Goal: Leave review/rating: Leave review/rating

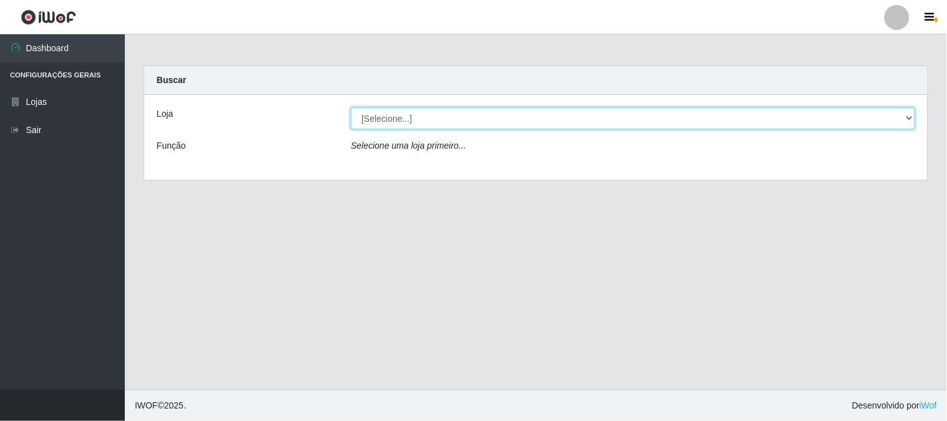
click at [433, 111] on select "[Selecione...] Casatudo BR" at bounding box center [633, 118] width 565 height 22
select select "197"
click at [351, 107] on select "[Selecione...] Casatudo BR" at bounding box center [633, 118] width 565 height 22
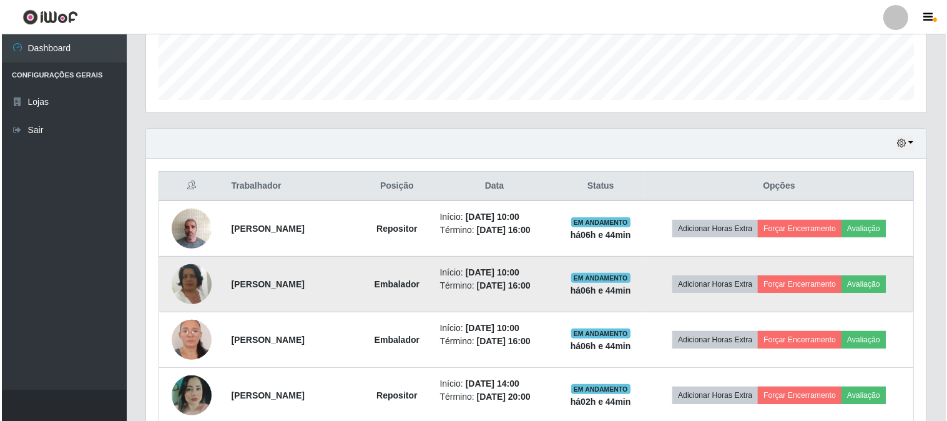
scroll to position [416, 0]
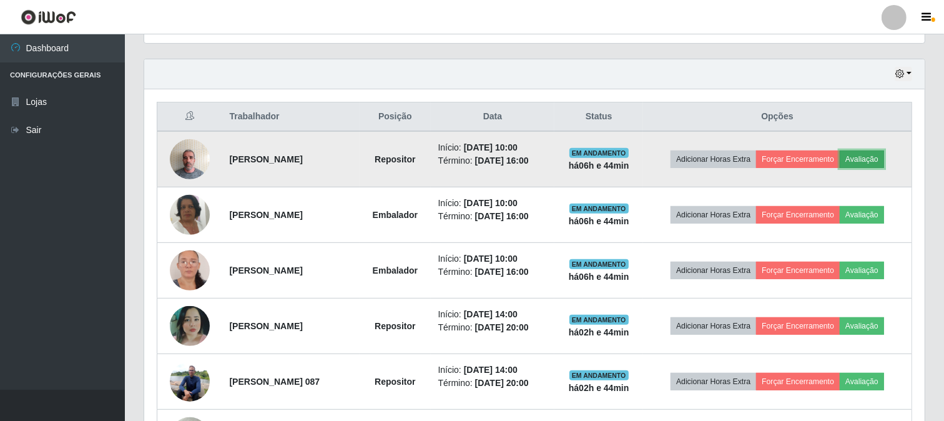
click at [874, 156] on button "Avaliação" at bounding box center [862, 159] width 44 height 17
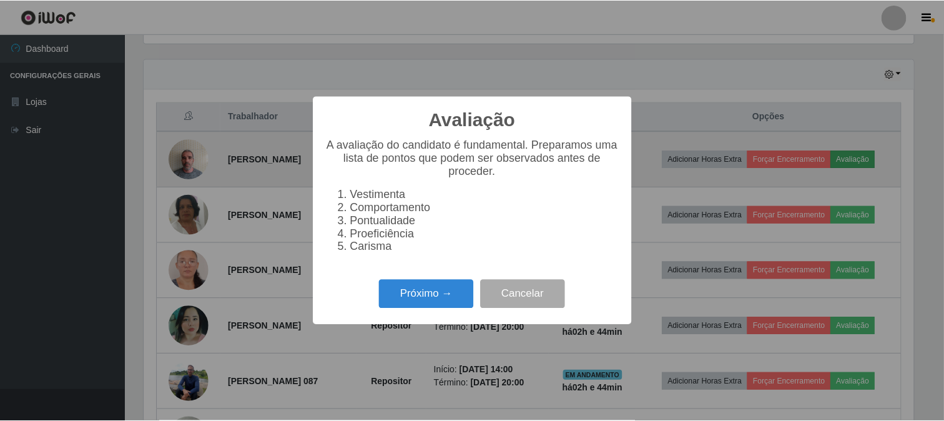
scroll to position [259, 773]
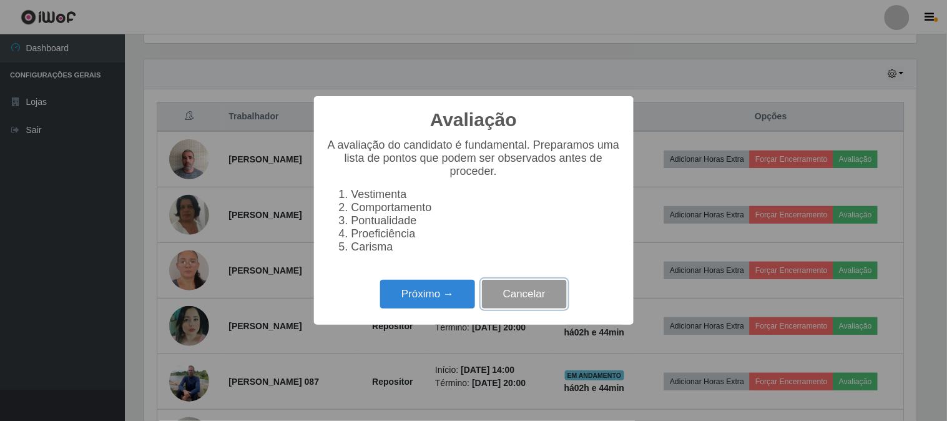
click at [528, 298] on button "Cancelar" at bounding box center [524, 294] width 85 height 29
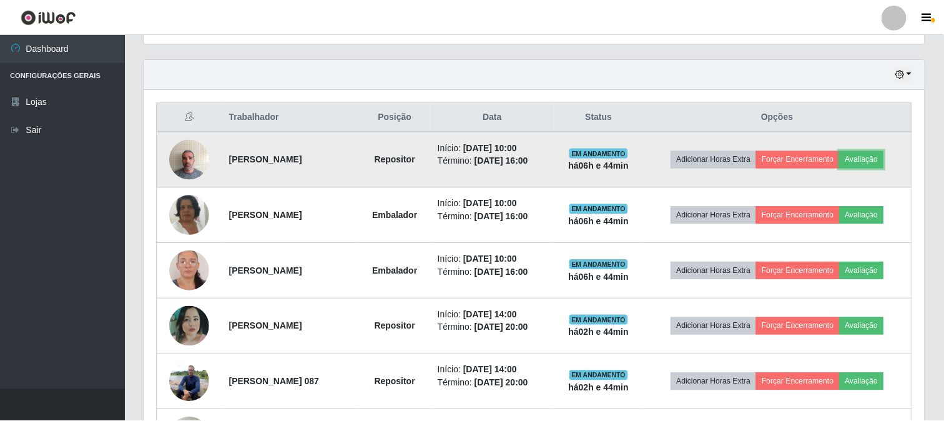
scroll to position [259, 781]
click at [876, 163] on button "Avaliação" at bounding box center [862, 159] width 44 height 17
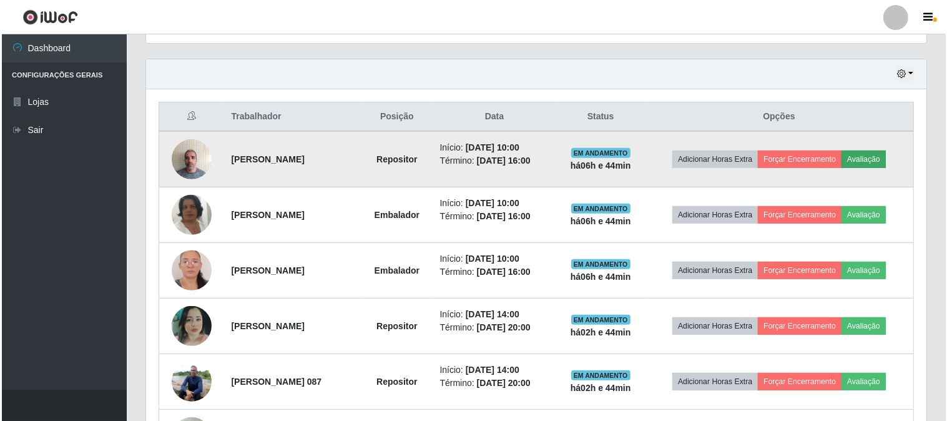
scroll to position [259, 773]
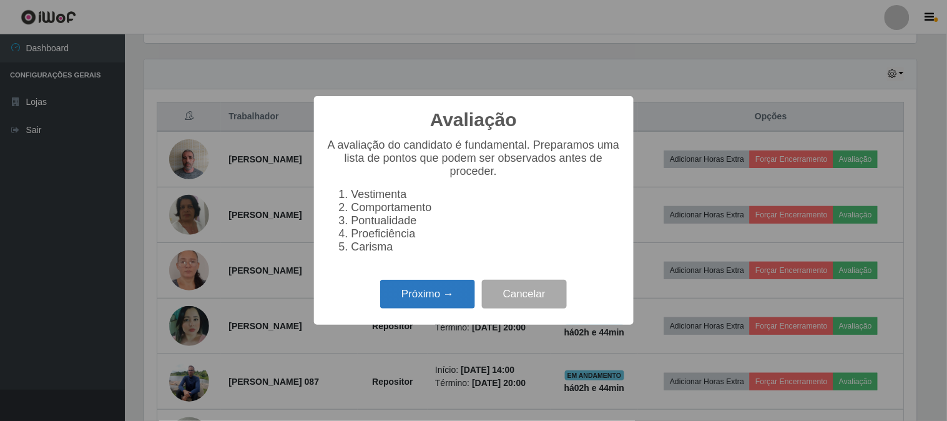
click at [435, 302] on button "Próximo →" at bounding box center [427, 294] width 95 height 29
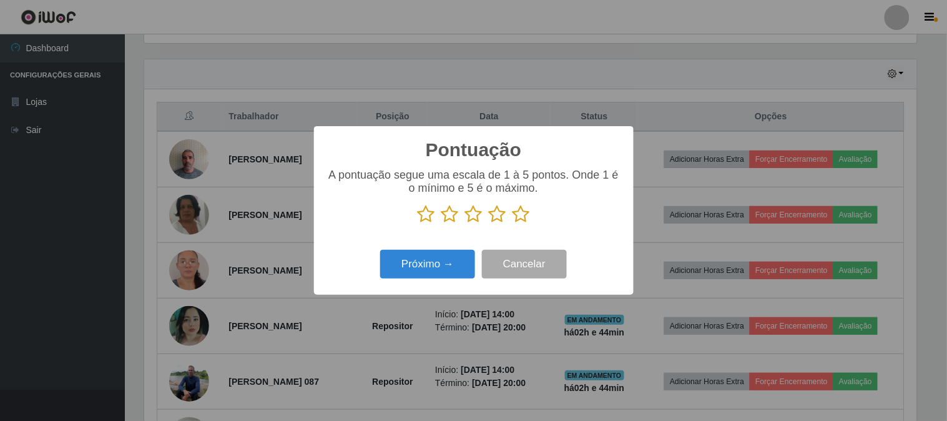
click at [519, 217] on icon at bounding box center [521, 214] width 17 height 19
click at [513, 224] on input "radio" at bounding box center [513, 224] width 0 height 0
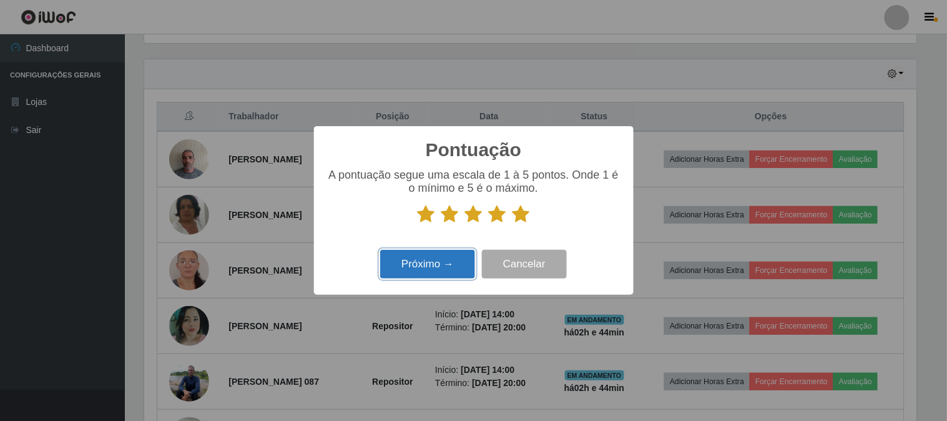
click at [407, 266] on button "Próximo →" at bounding box center [427, 264] width 95 height 29
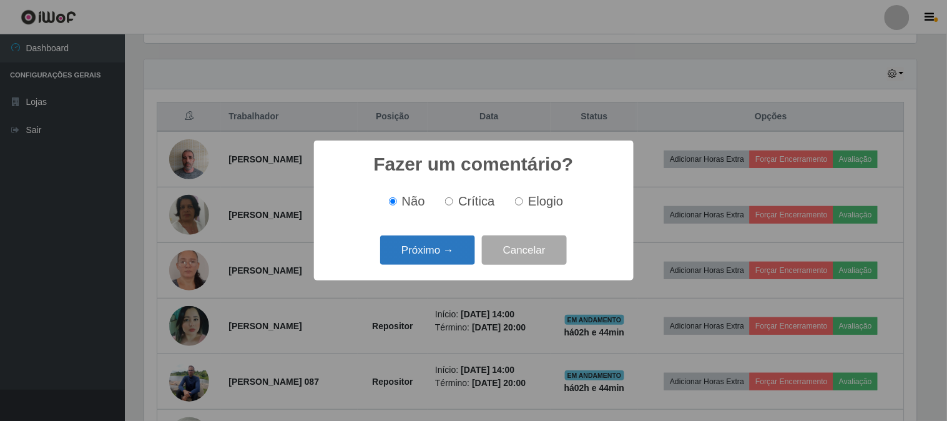
click at [410, 255] on button "Próximo →" at bounding box center [427, 249] width 95 height 29
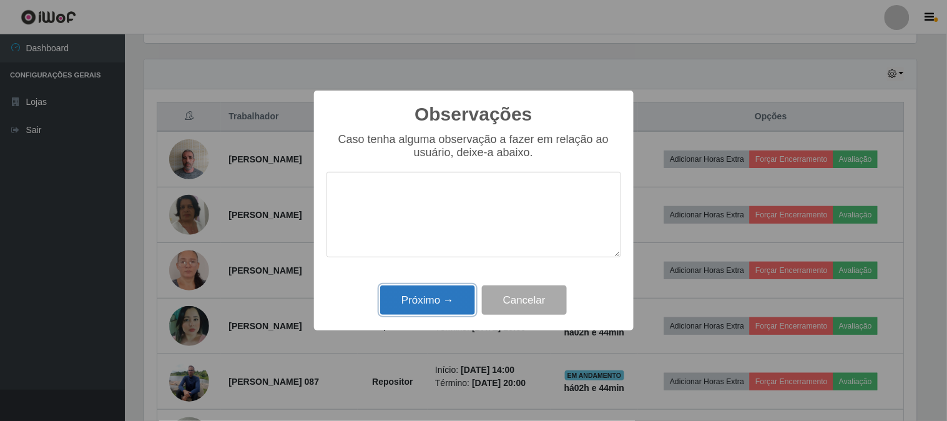
click at [415, 294] on button "Próximo →" at bounding box center [427, 299] width 95 height 29
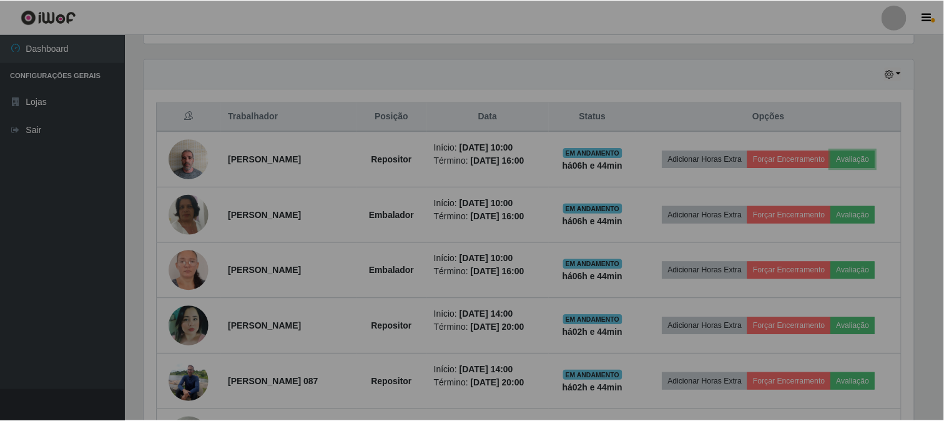
scroll to position [259, 781]
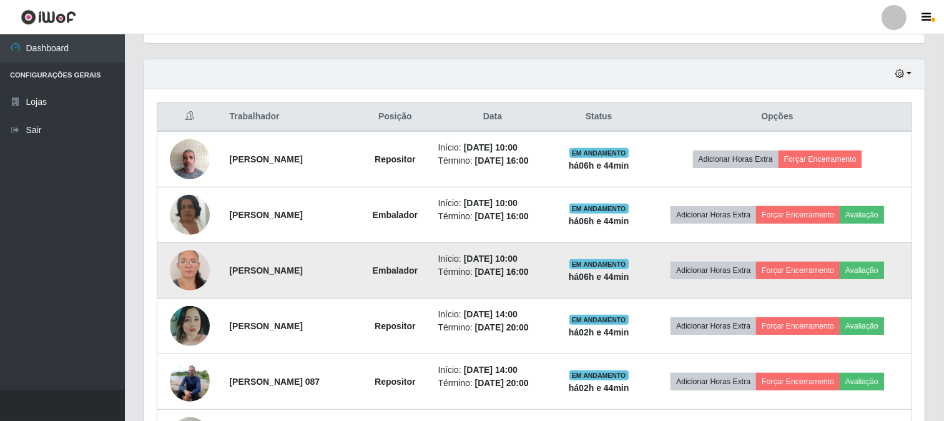
click at [183, 272] on img at bounding box center [190, 270] width 40 height 87
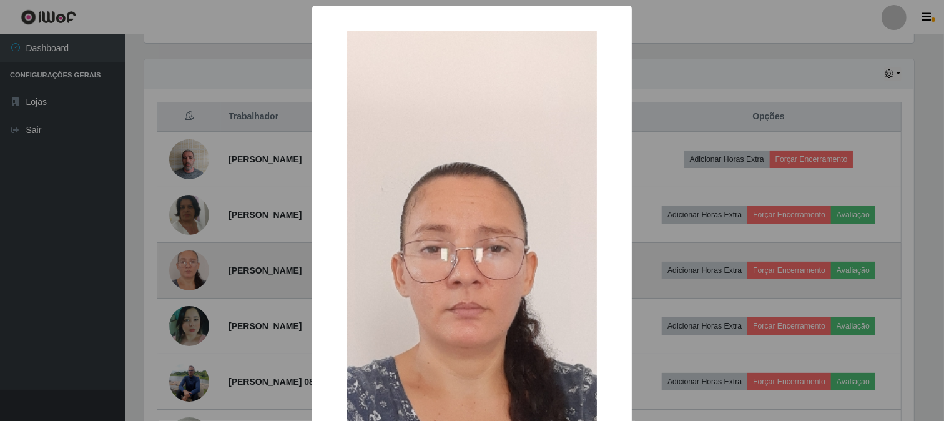
scroll to position [259, 773]
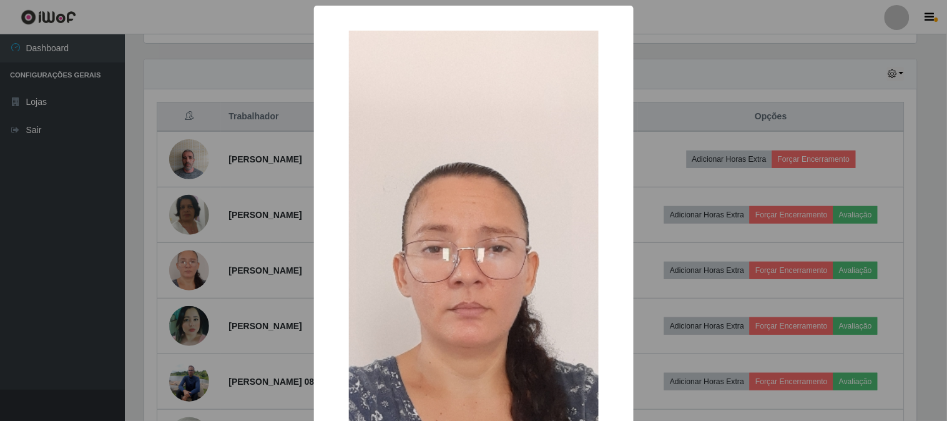
click at [674, 69] on div "× OK Cancel" at bounding box center [473, 210] width 947 height 421
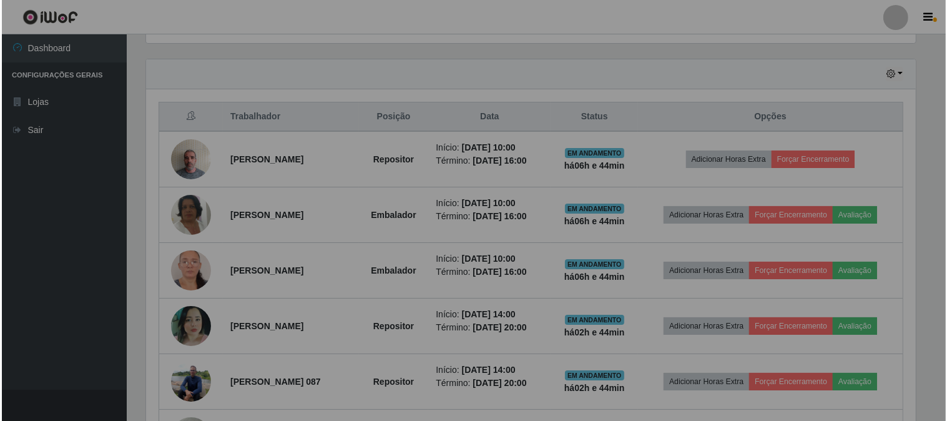
scroll to position [259, 781]
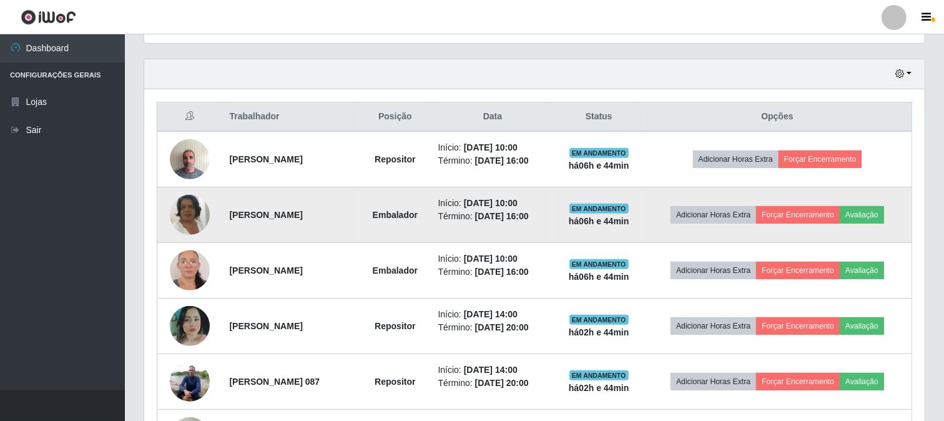
click at [177, 217] on img at bounding box center [190, 214] width 40 height 71
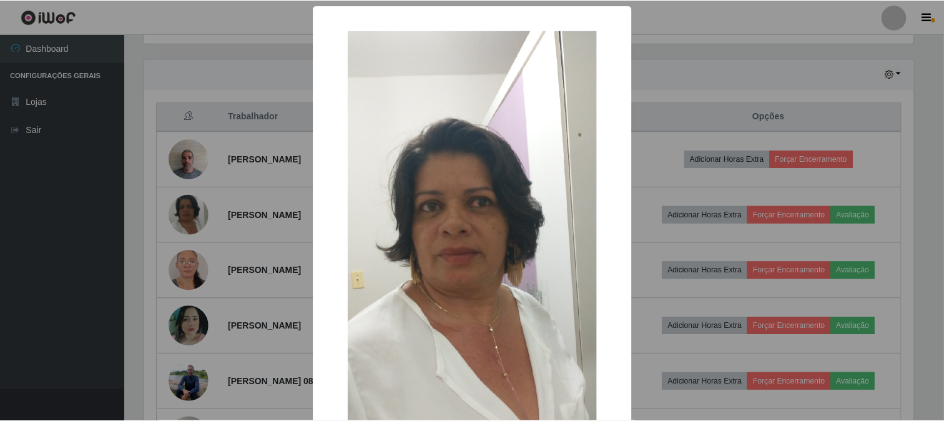
scroll to position [259, 773]
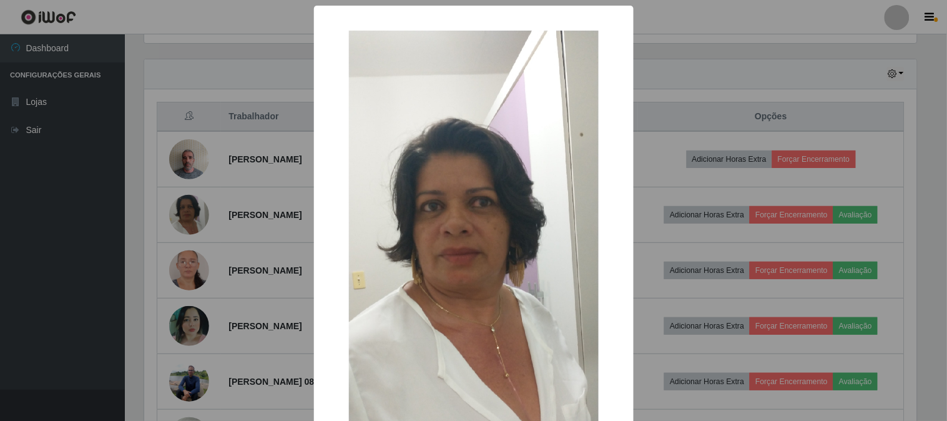
click at [724, 90] on div "× OK Cancel" at bounding box center [473, 210] width 947 height 421
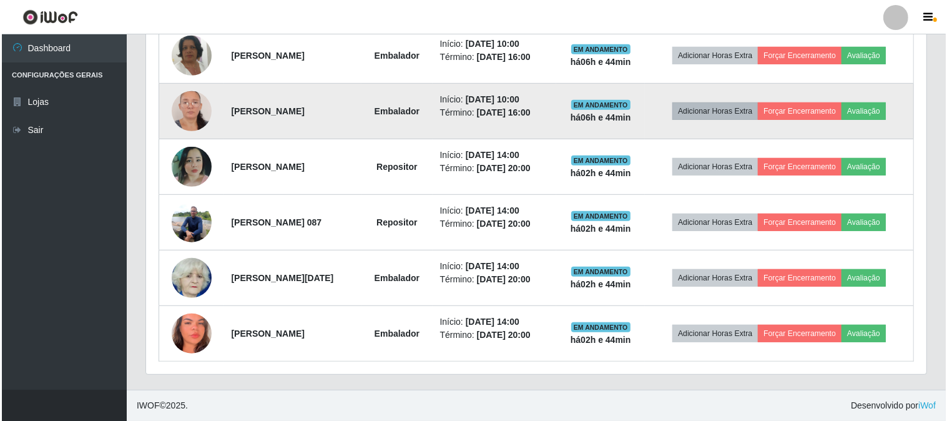
scroll to position [367, 0]
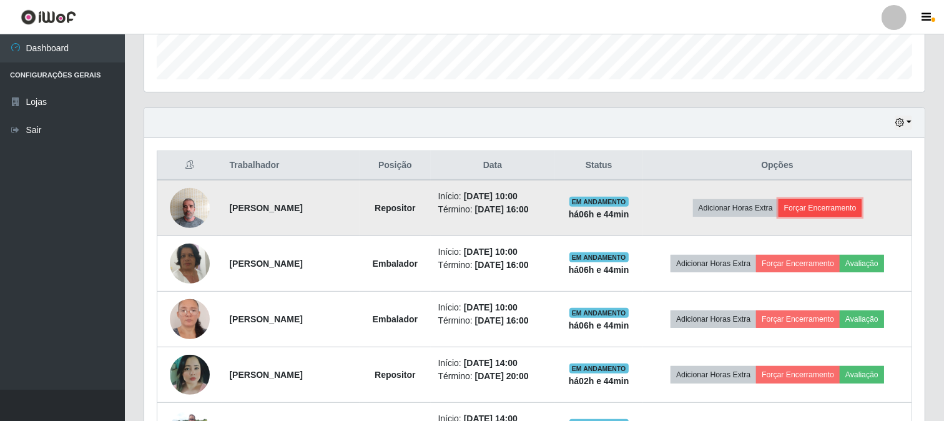
click at [829, 204] on button "Forçar Encerramento" at bounding box center [821, 207] width 84 height 17
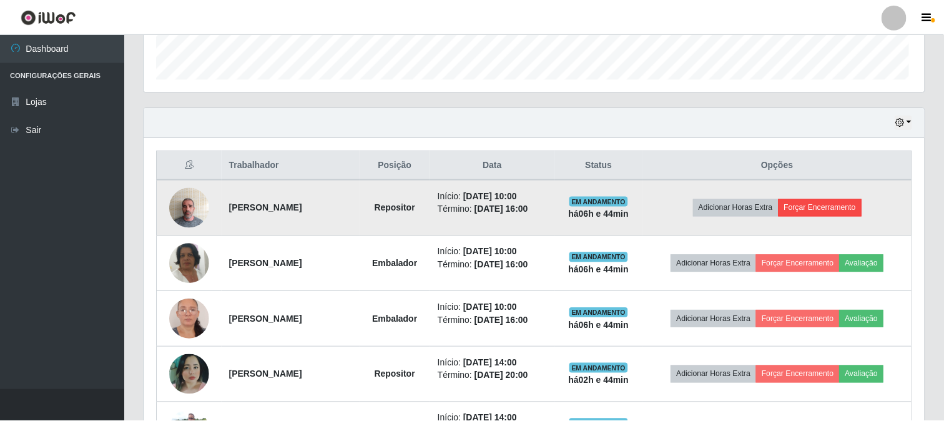
scroll to position [259, 773]
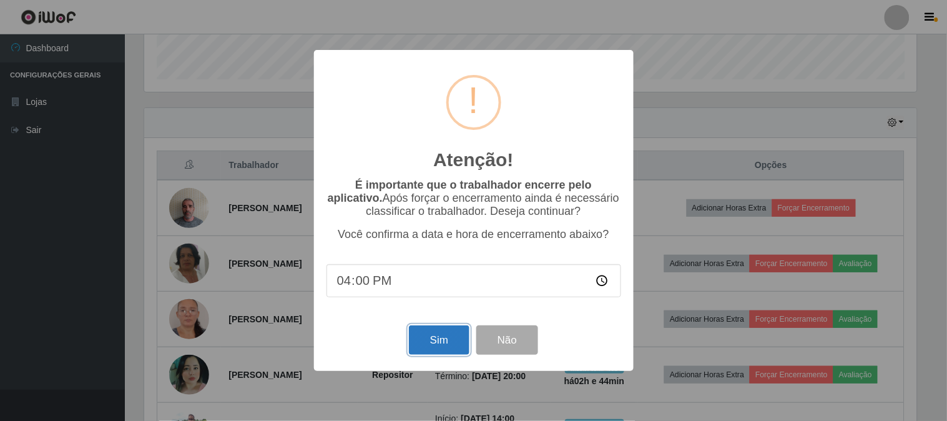
click at [447, 343] on button "Sim" at bounding box center [439, 339] width 61 height 29
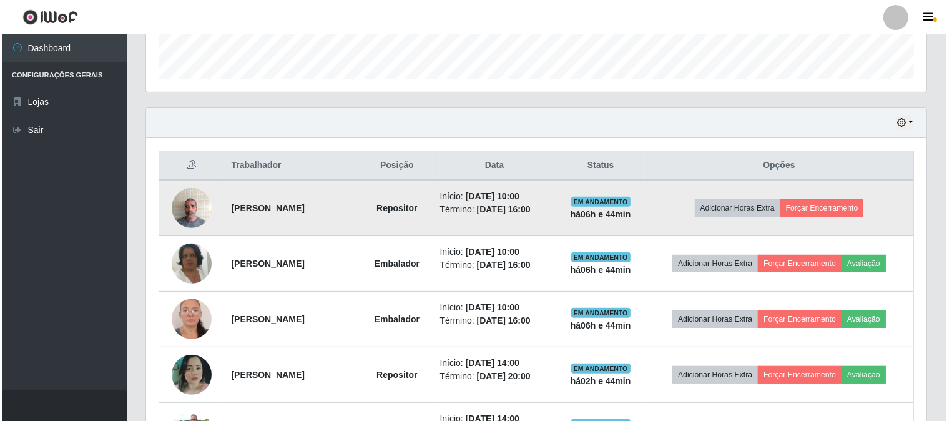
scroll to position [0, 0]
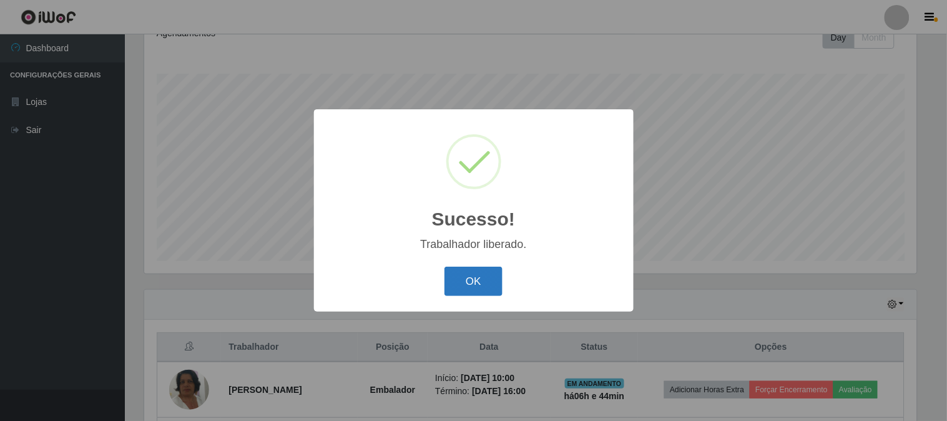
click at [476, 286] on button "OK" at bounding box center [474, 281] width 58 height 29
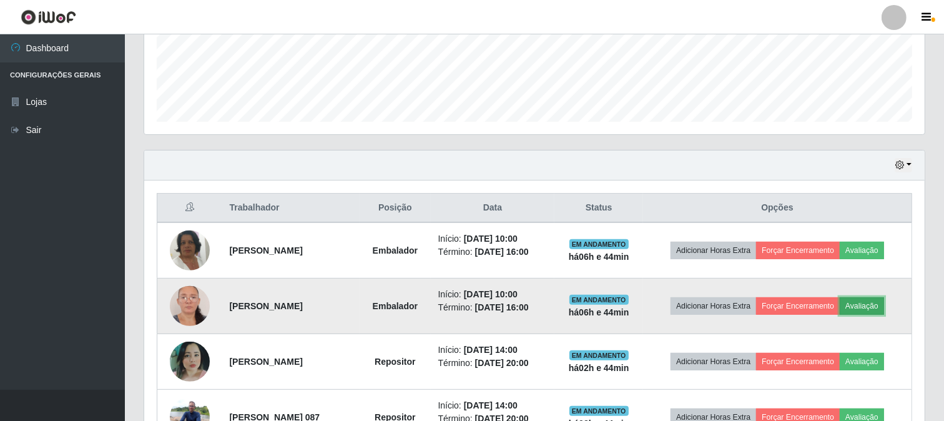
click at [884, 301] on button "Avaliação" at bounding box center [862, 305] width 44 height 17
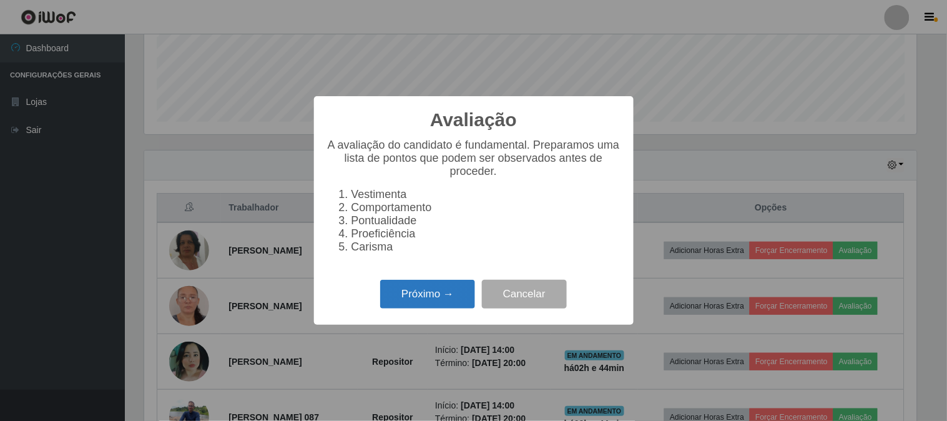
click at [405, 303] on button "Próximo →" at bounding box center [427, 294] width 95 height 29
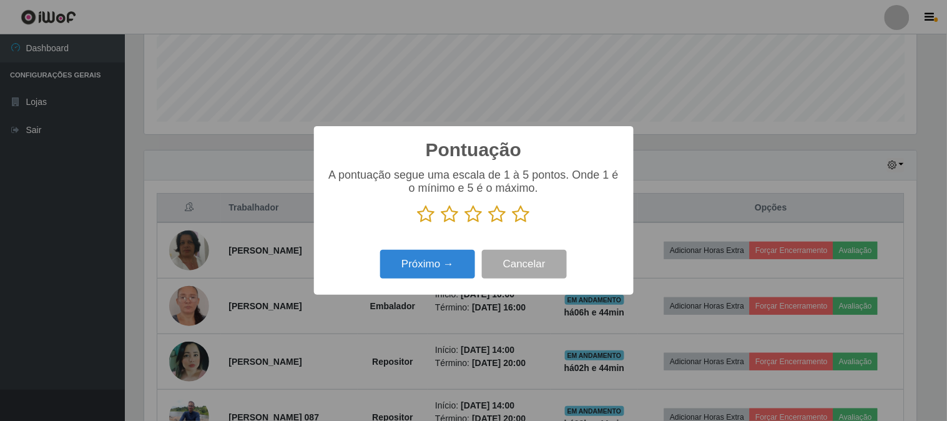
click at [515, 219] on icon at bounding box center [521, 214] width 17 height 19
click at [513, 224] on input "radio" at bounding box center [513, 224] width 0 height 0
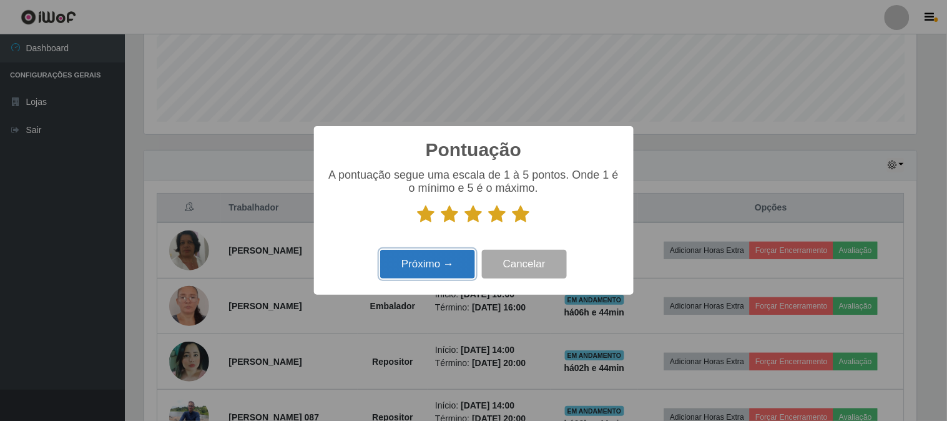
click at [417, 270] on button "Próximo →" at bounding box center [427, 264] width 95 height 29
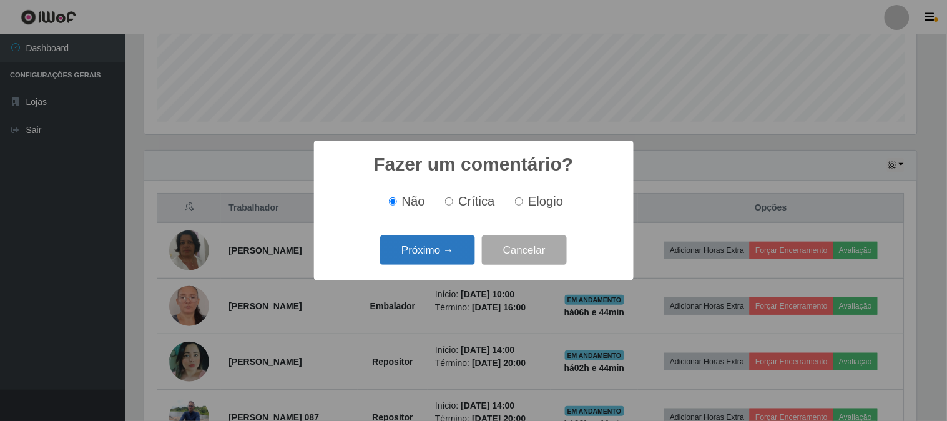
click at [425, 262] on button "Próximo →" at bounding box center [427, 249] width 95 height 29
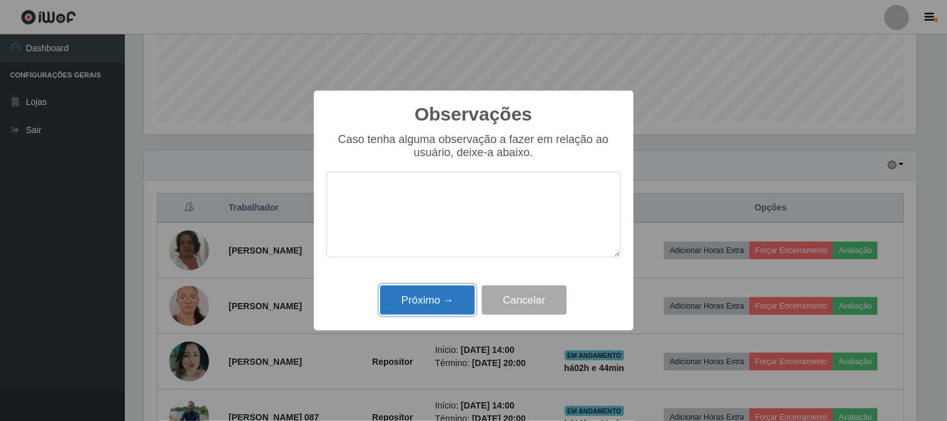
click at [455, 300] on button "Próximo →" at bounding box center [427, 299] width 95 height 29
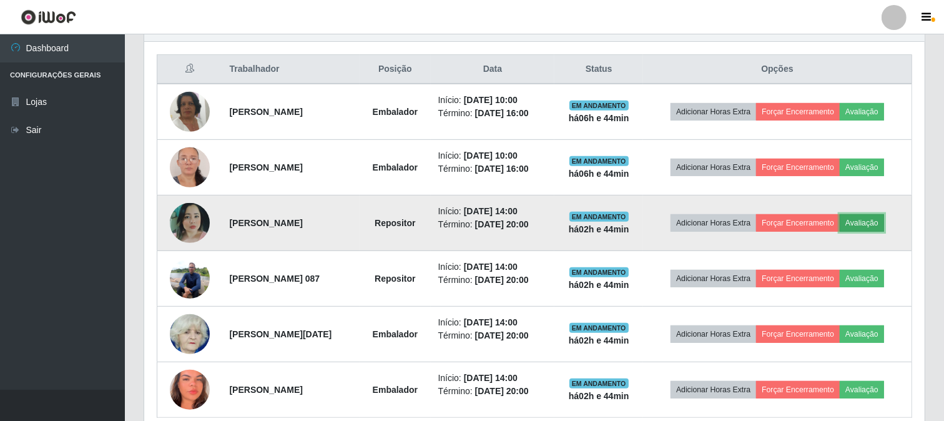
click at [862, 224] on button "Avaliação" at bounding box center [862, 222] width 44 height 17
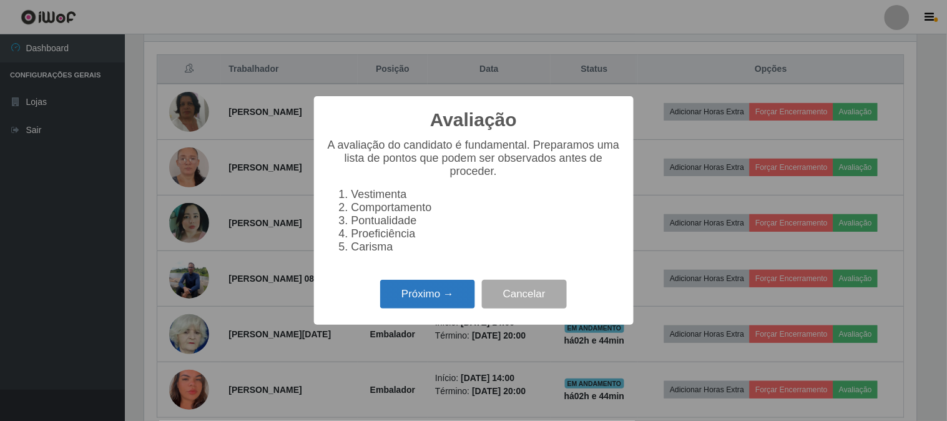
click at [441, 304] on button "Próximo →" at bounding box center [427, 294] width 95 height 29
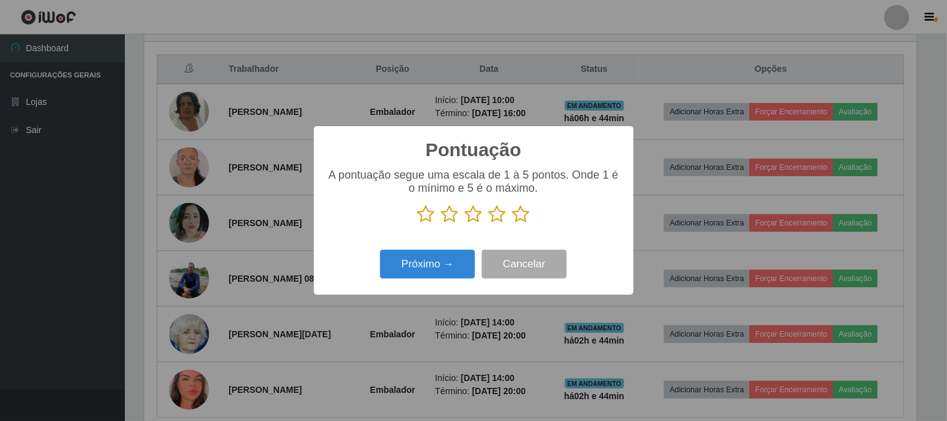
click at [515, 217] on icon at bounding box center [521, 214] width 17 height 19
click at [513, 224] on input "radio" at bounding box center [513, 224] width 0 height 0
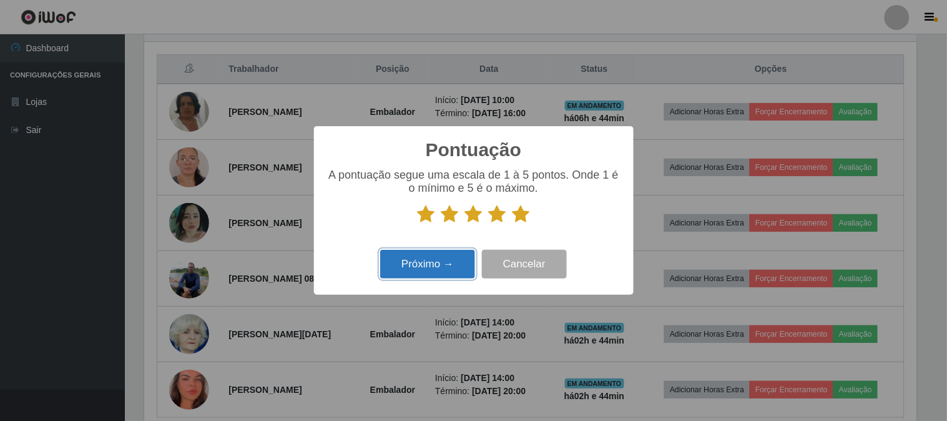
click at [453, 261] on button "Próximo →" at bounding box center [427, 264] width 95 height 29
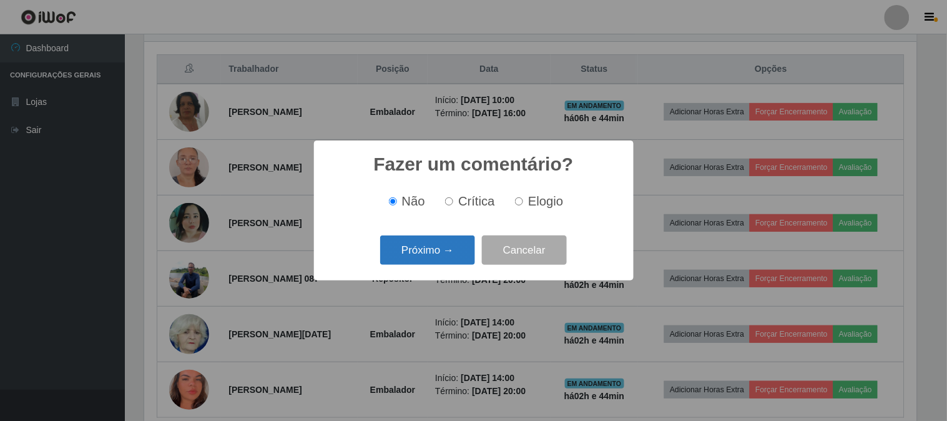
click at [438, 253] on button "Próximo →" at bounding box center [427, 249] width 95 height 29
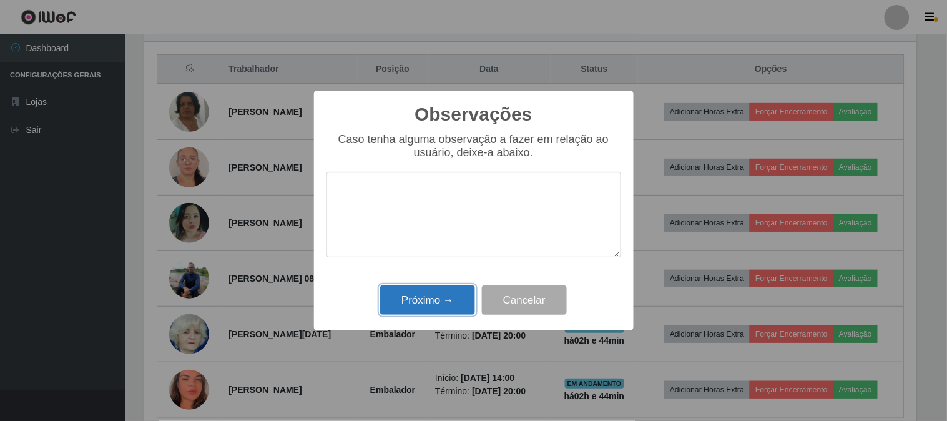
click at [435, 302] on button "Próximo →" at bounding box center [427, 299] width 95 height 29
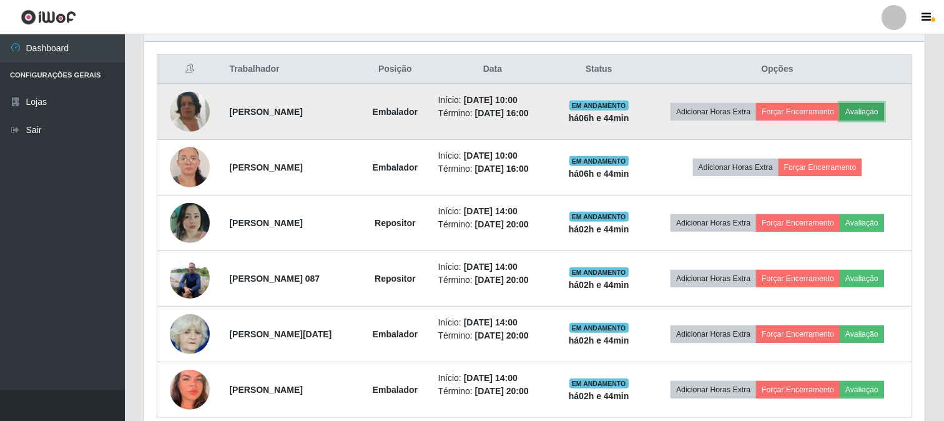
click at [868, 111] on button "Avaliação" at bounding box center [862, 111] width 44 height 17
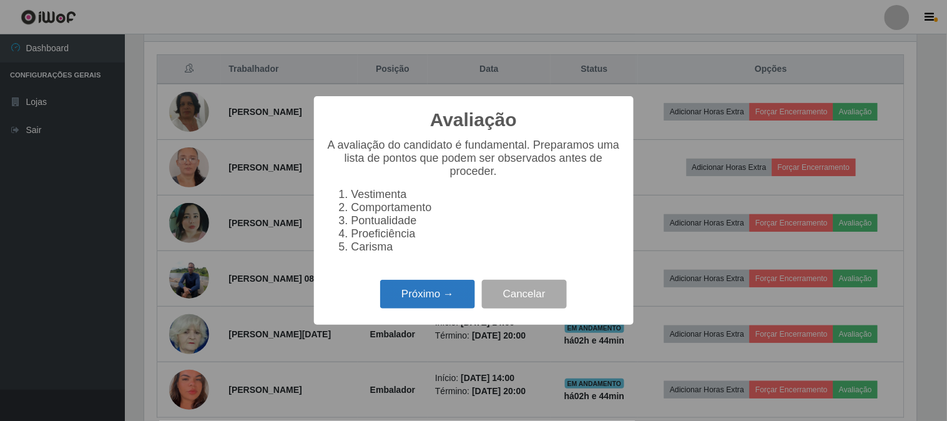
click at [415, 299] on button "Próximo →" at bounding box center [427, 294] width 95 height 29
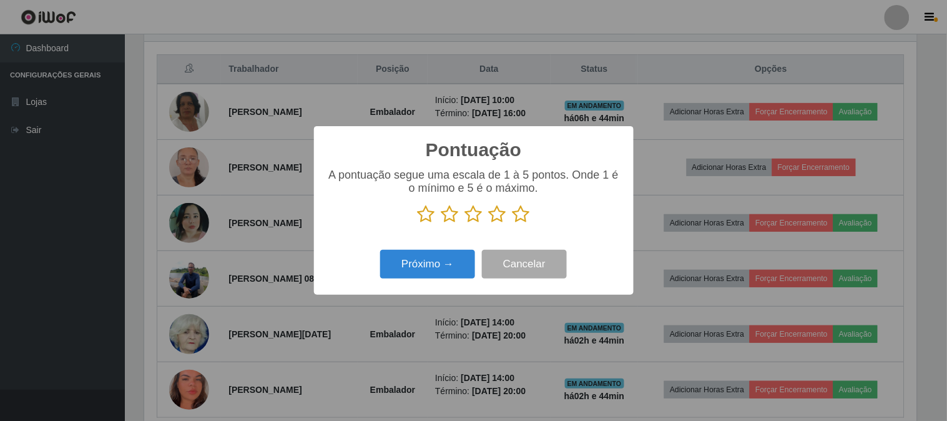
drag, startPoint x: 521, startPoint y: 210, endPoint x: 489, endPoint y: 240, distance: 43.7
click at [521, 214] on icon at bounding box center [521, 214] width 17 height 19
click at [513, 224] on input "radio" at bounding box center [513, 224] width 0 height 0
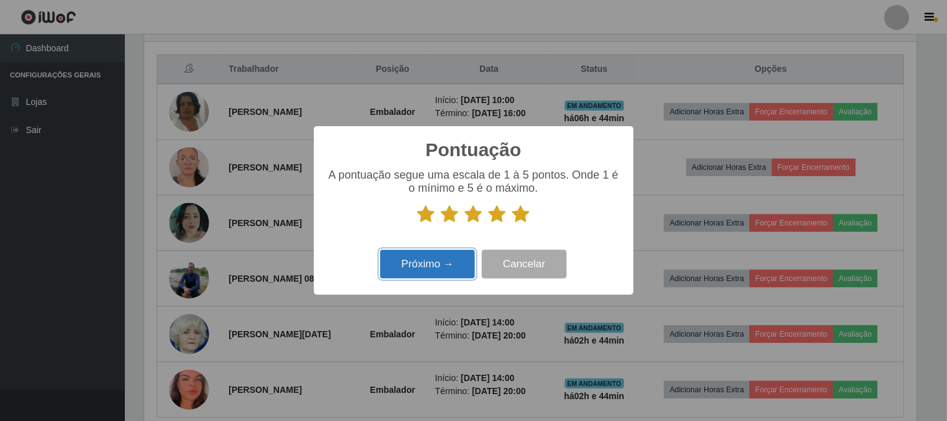
click at [445, 262] on button "Próximo →" at bounding box center [427, 264] width 95 height 29
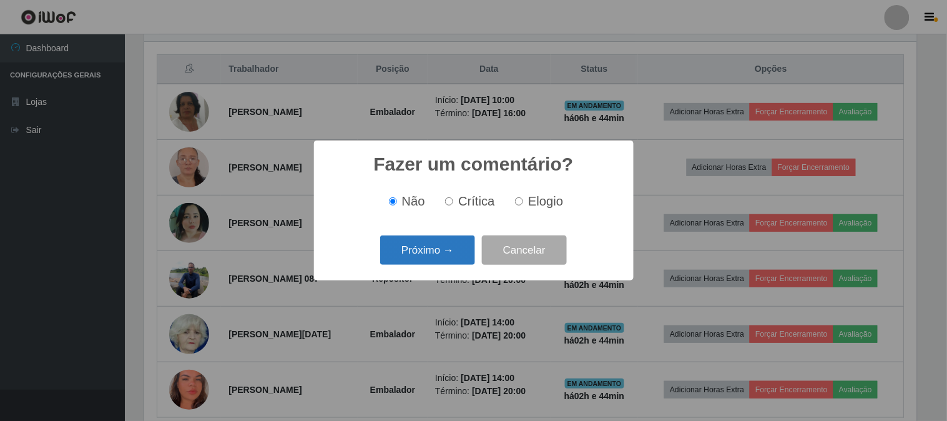
click at [447, 248] on button "Próximo →" at bounding box center [427, 249] width 95 height 29
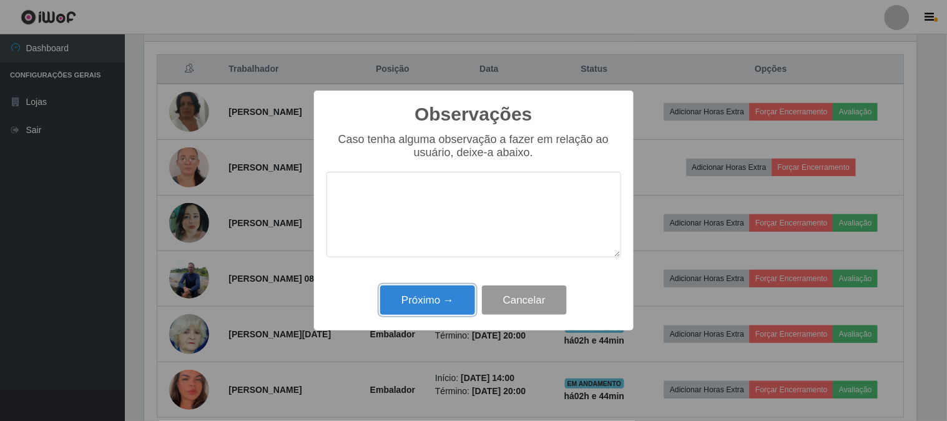
drag, startPoint x: 428, startPoint y: 307, endPoint x: 515, endPoint y: 256, distance: 100.8
click at [428, 308] on button "Próximo →" at bounding box center [427, 299] width 95 height 29
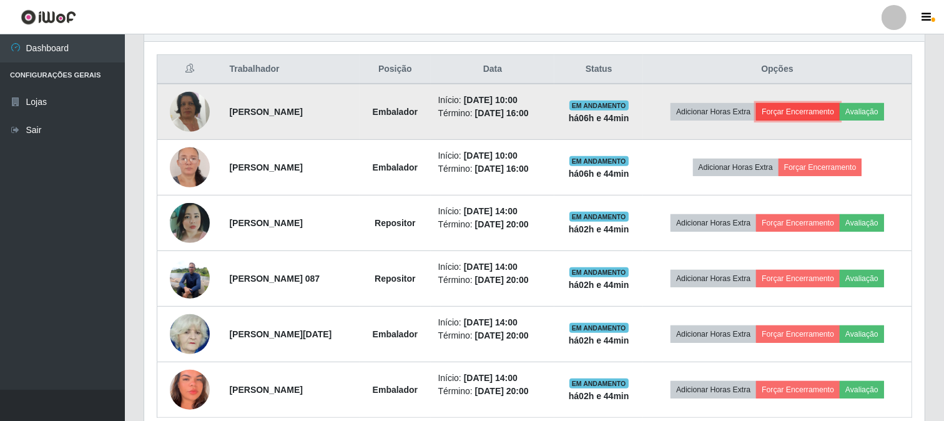
click at [803, 119] on button "Forçar Encerramento" at bounding box center [798, 111] width 84 height 17
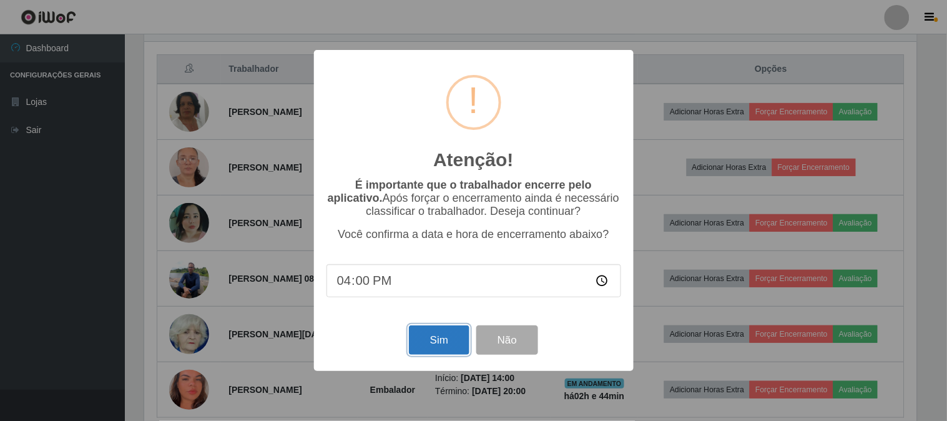
click at [452, 342] on button "Sim" at bounding box center [439, 339] width 61 height 29
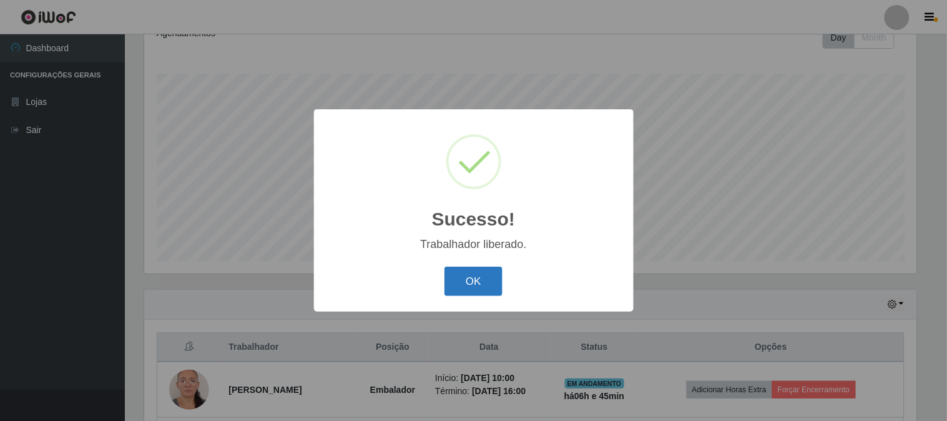
click at [485, 290] on button "OK" at bounding box center [474, 281] width 58 height 29
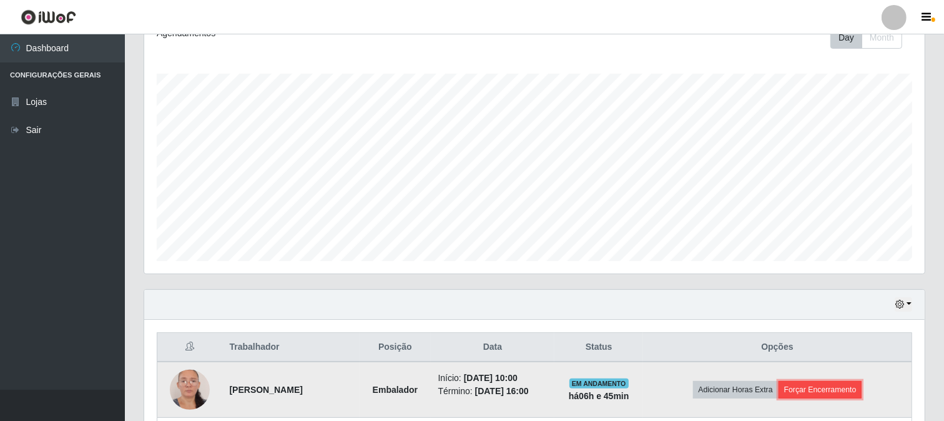
click at [820, 382] on button "Forçar Encerramento" at bounding box center [821, 389] width 84 height 17
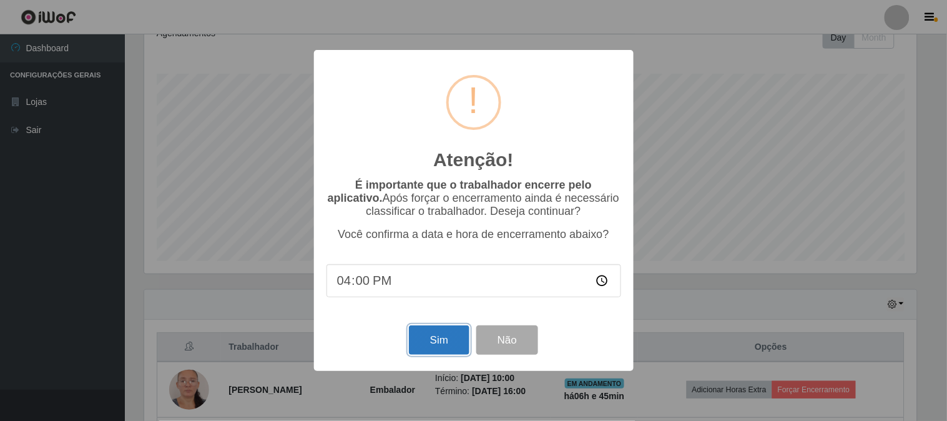
click at [446, 345] on button "Sim" at bounding box center [439, 339] width 61 height 29
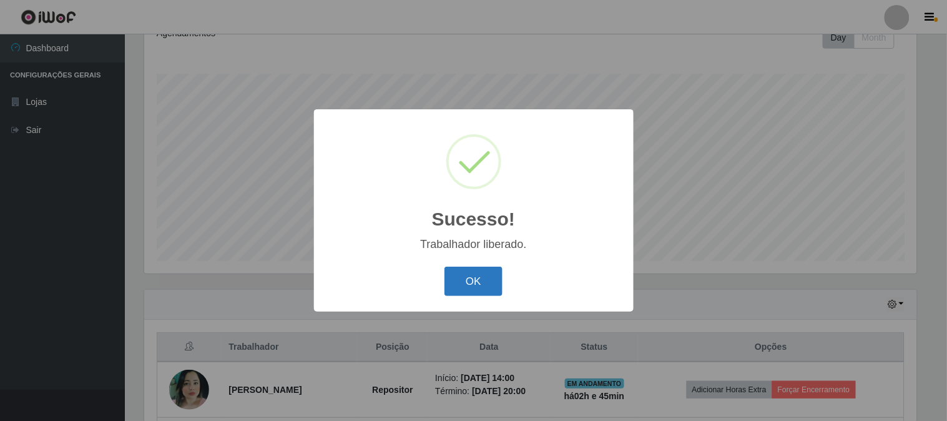
click at [485, 290] on button "OK" at bounding box center [474, 281] width 58 height 29
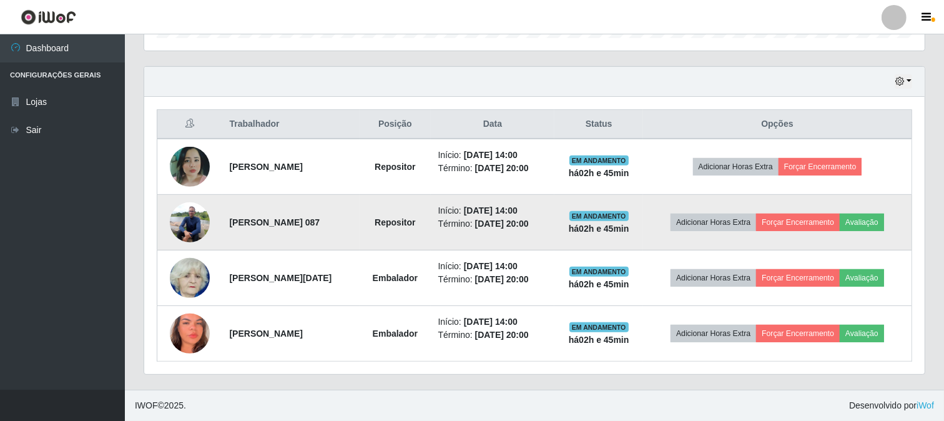
click at [189, 211] on img at bounding box center [190, 221] width 40 height 53
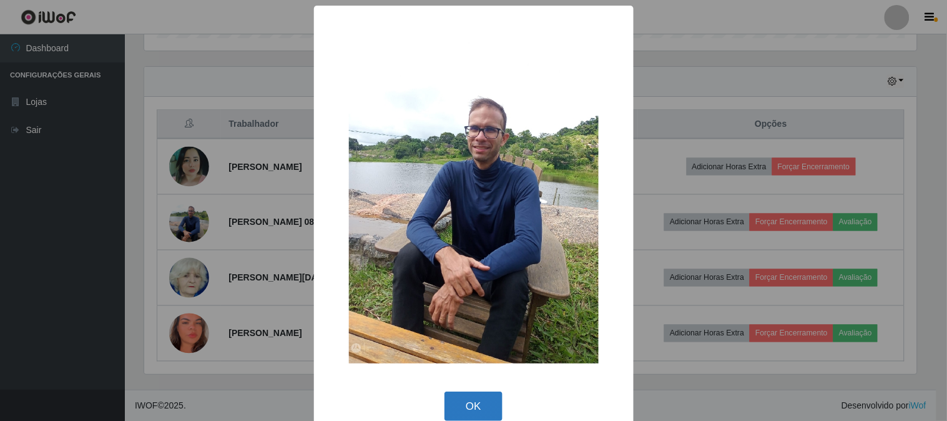
click at [469, 401] on button "OK" at bounding box center [474, 406] width 58 height 29
